Goal: Information Seeking & Learning: Understand process/instructions

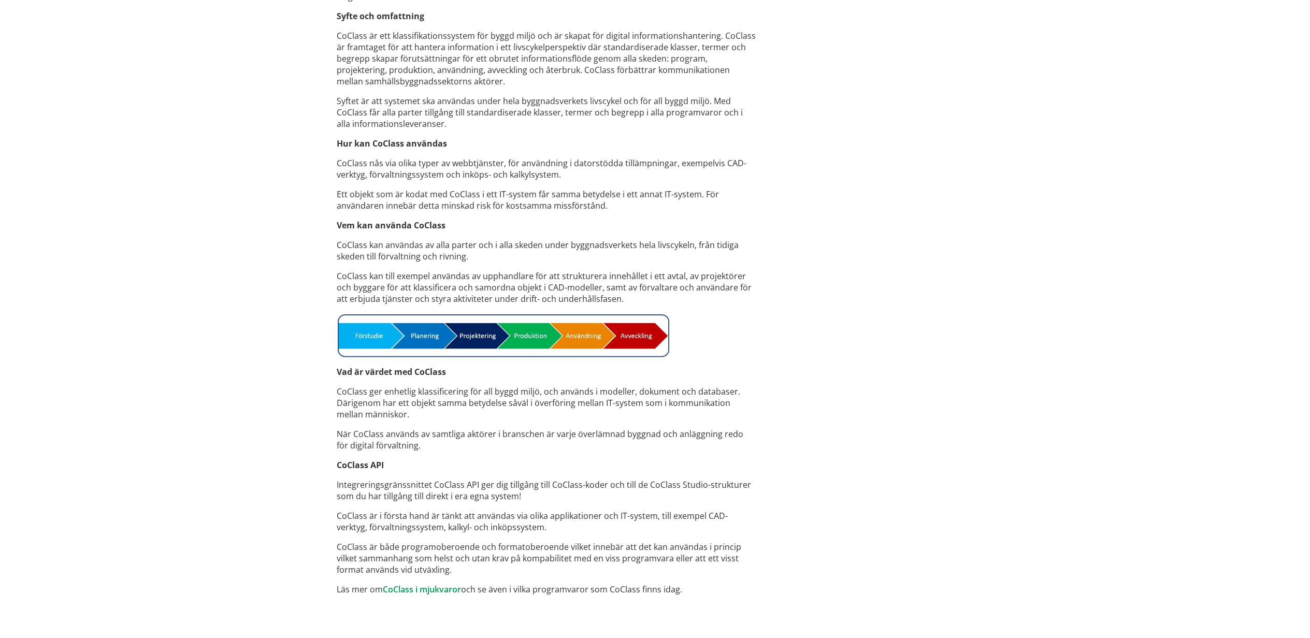
scroll to position [561, 0]
click at [406, 590] on link "CoClass i mjukvaror" at bounding box center [422, 587] width 78 height 11
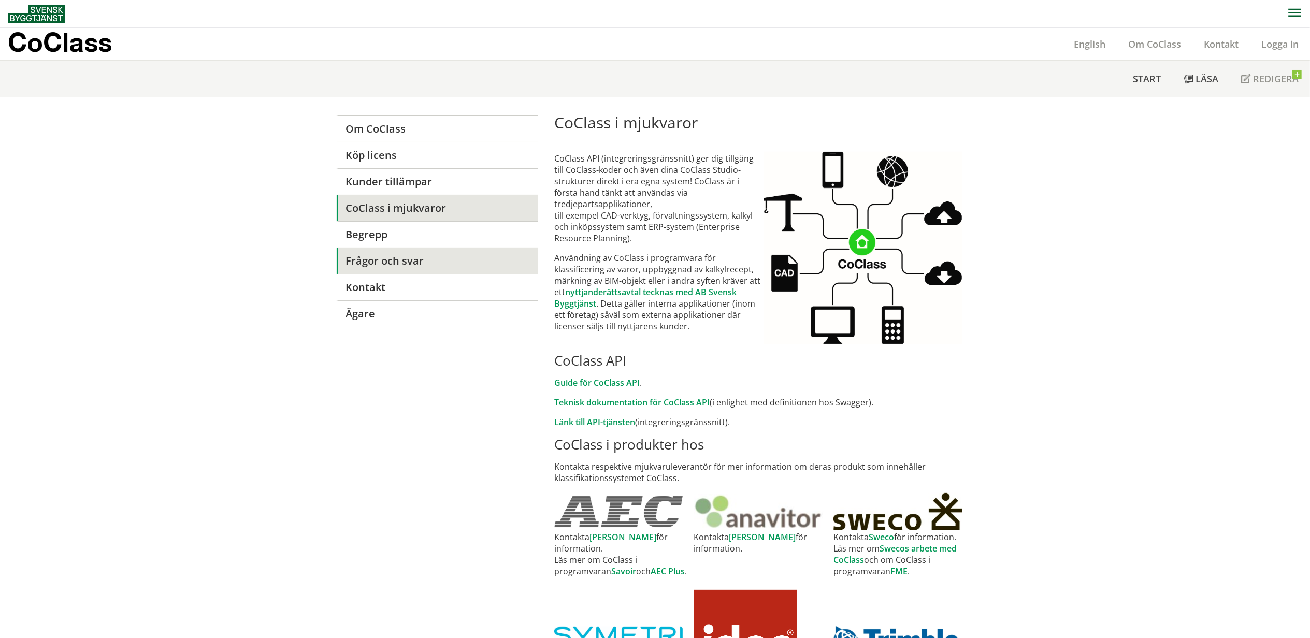
click at [374, 256] on link "Frågor och svar" at bounding box center [437, 261] width 201 height 26
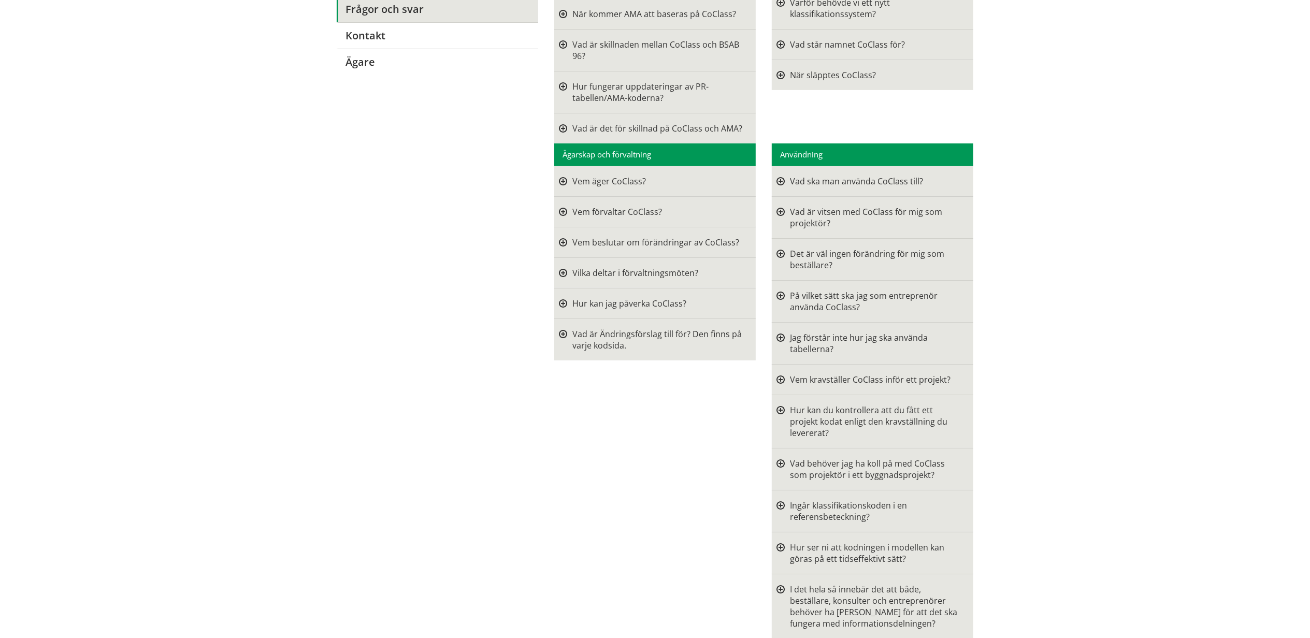
scroll to position [276, 0]
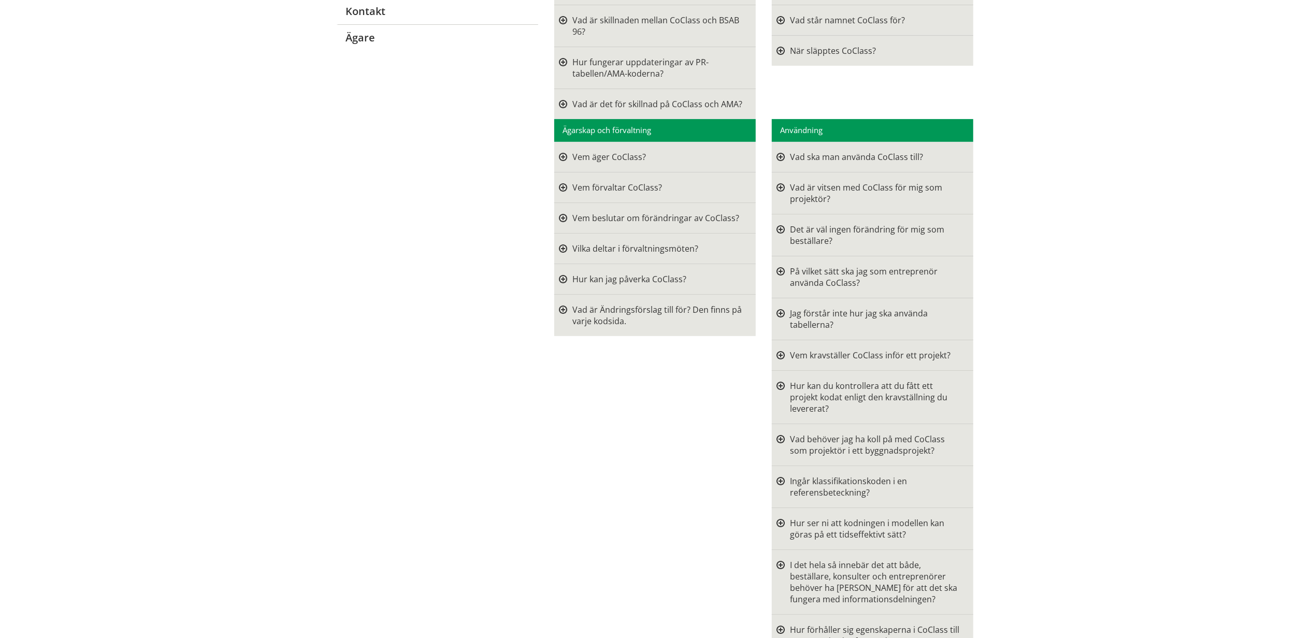
click at [784, 315] on div "Jag förstår inte hur jag ska använda tabellerna? Svar: CoClass består av tre so…" at bounding box center [876, 319] width 184 height 23
click at [776, 314] on div at bounding box center [780, 319] width 8 height 23
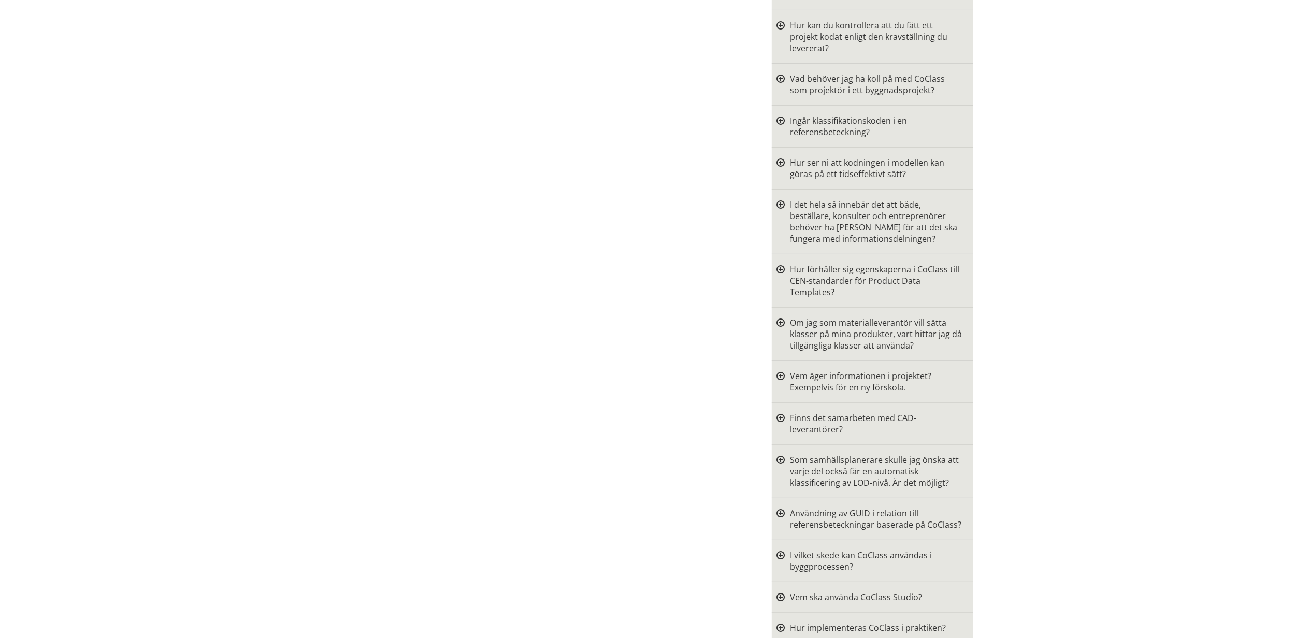
scroll to position [966, 0]
